Goal: Find specific page/section: Find specific page/section

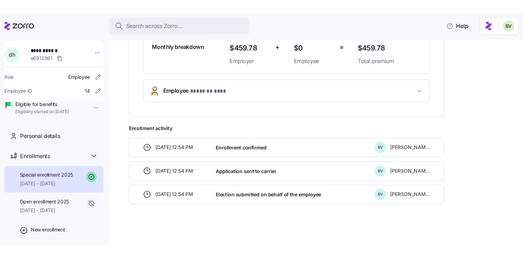
scroll to position [231, 0]
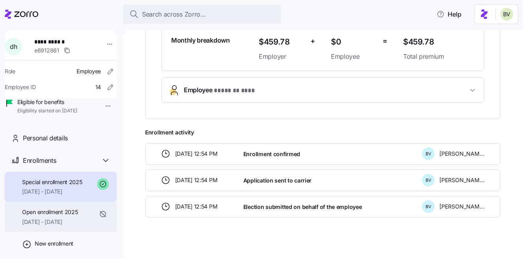
click at [38, 216] on span "Open enrollment 2025" at bounding box center [50, 212] width 56 height 8
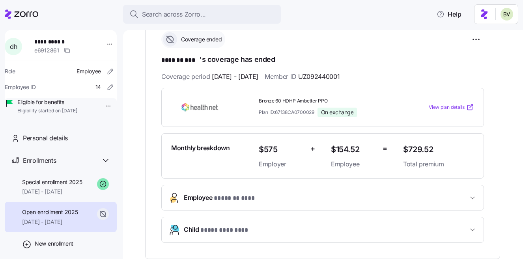
scroll to position [142, 0]
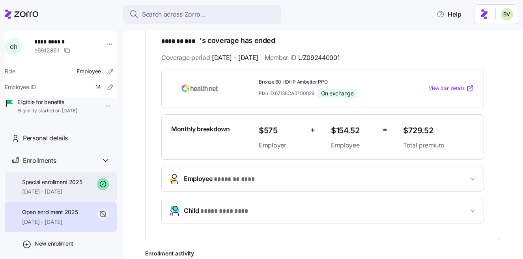
click at [63, 196] on span "06/01/2025 - 12/31/2025" at bounding box center [52, 192] width 60 height 8
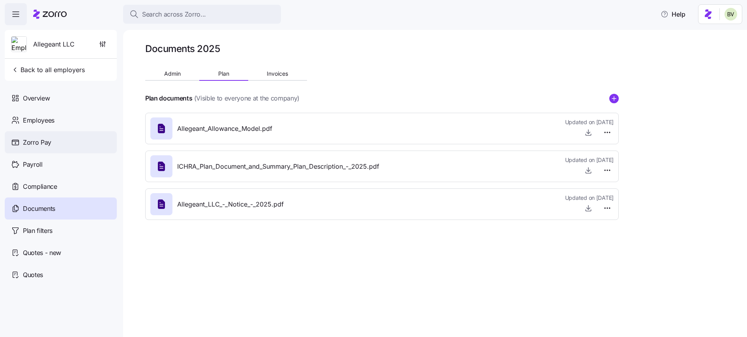
click at [41, 143] on span "Zorro Pay" at bounding box center [37, 143] width 28 height 10
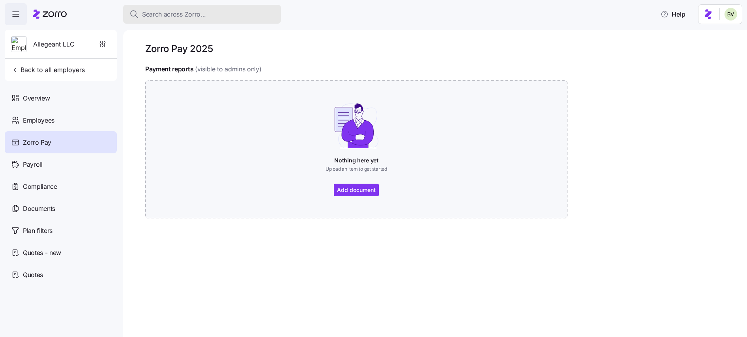
click at [162, 18] on span "Search across Zorro..." at bounding box center [174, 14] width 64 height 10
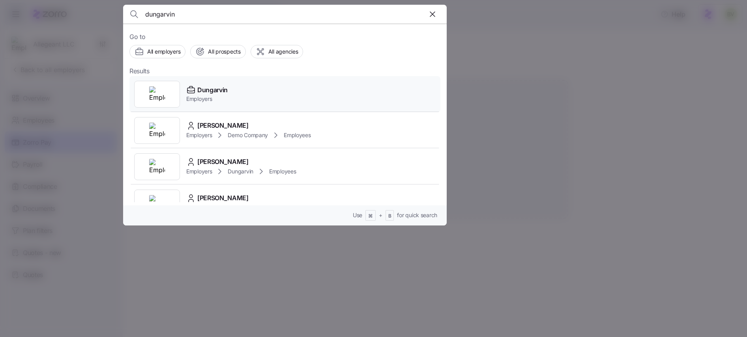
type input "dungarvin"
click at [158, 91] on img at bounding box center [157, 94] width 16 height 16
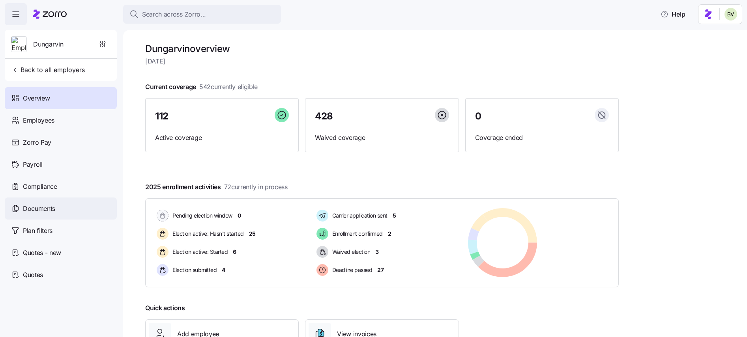
click at [49, 207] on span "Documents" at bounding box center [39, 209] width 32 height 10
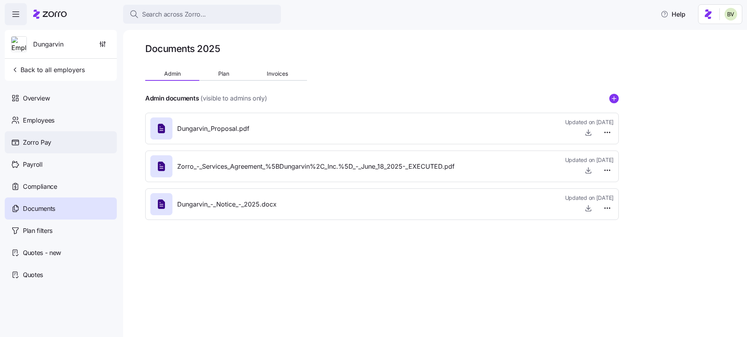
click at [54, 138] on div "Zorro Pay" at bounding box center [61, 142] width 112 height 22
